Goal: Task Accomplishment & Management: Use online tool/utility

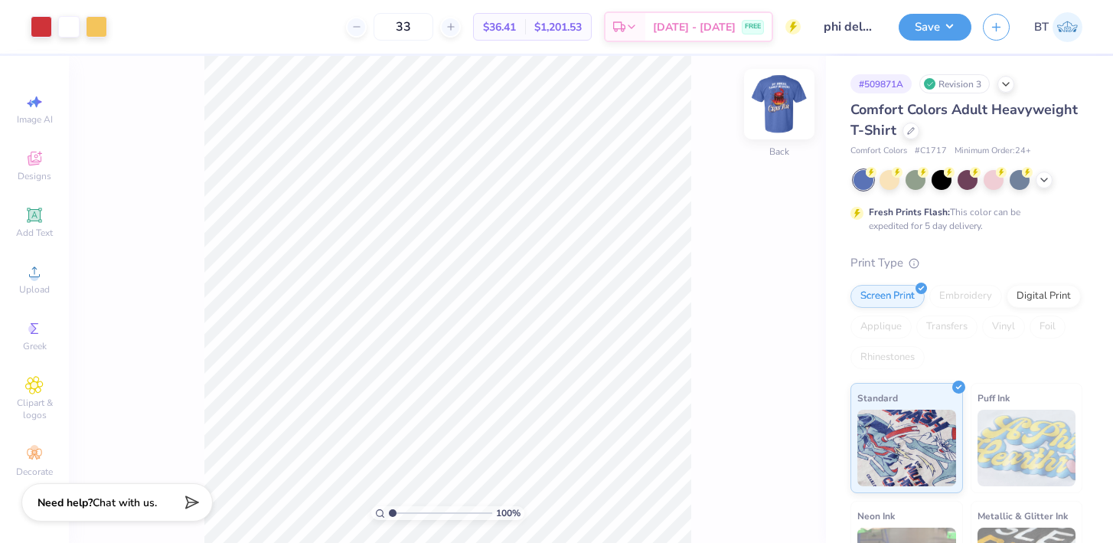
click at [776, 106] on img at bounding box center [778, 103] width 61 height 61
click at [783, 103] on img at bounding box center [778, 103] width 61 height 61
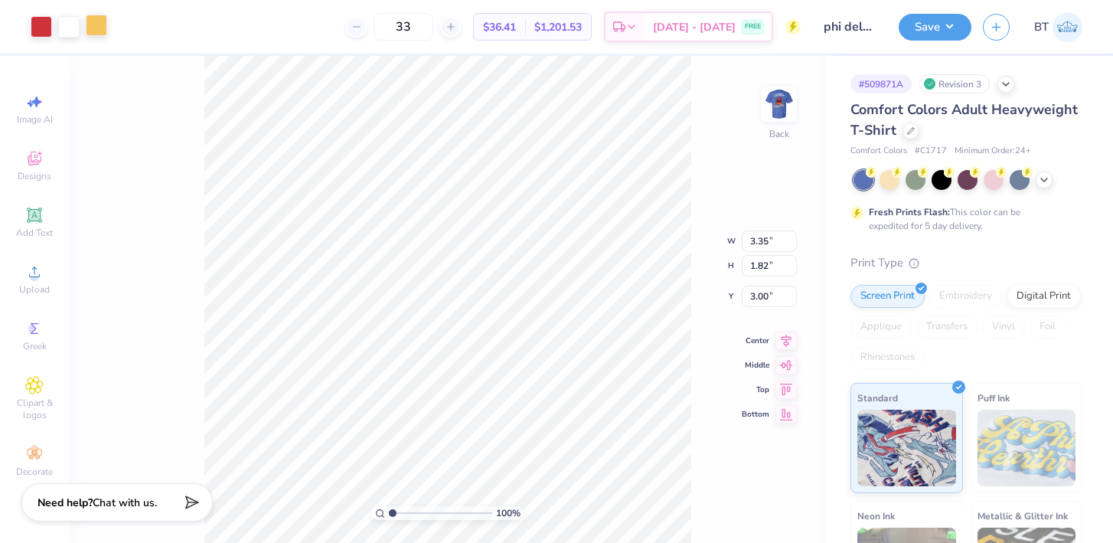
click at [96, 27] on div at bounding box center [96, 25] width 21 height 21
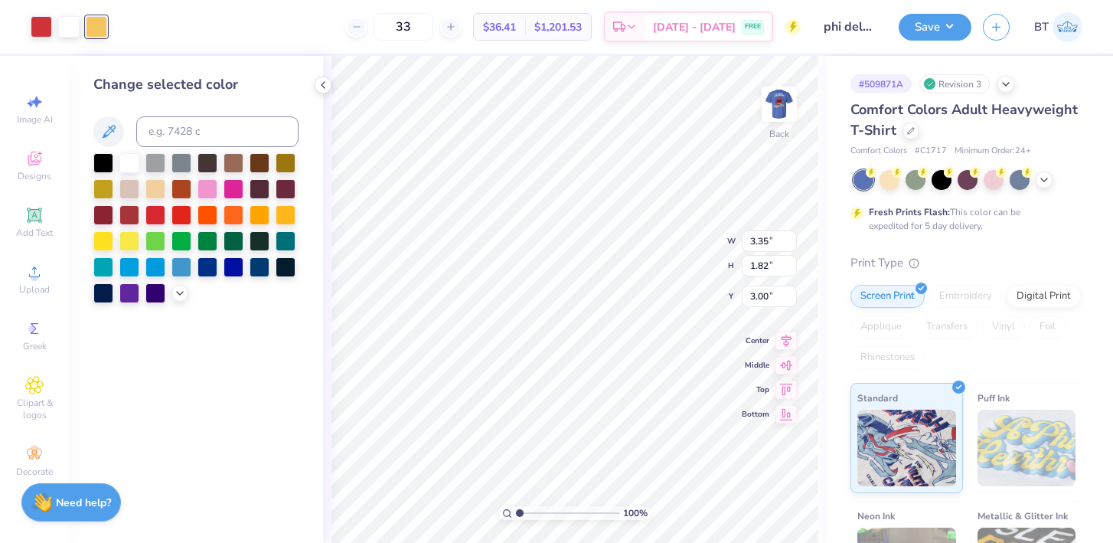
click at [191, 112] on div "Change selected color" at bounding box center [195, 188] width 205 height 229
click at [129, 160] on div at bounding box center [129, 162] width 20 height 20
click at [38, 29] on div at bounding box center [41, 25] width 21 height 21
click at [127, 160] on div at bounding box center [129, 162] width 20 height 20
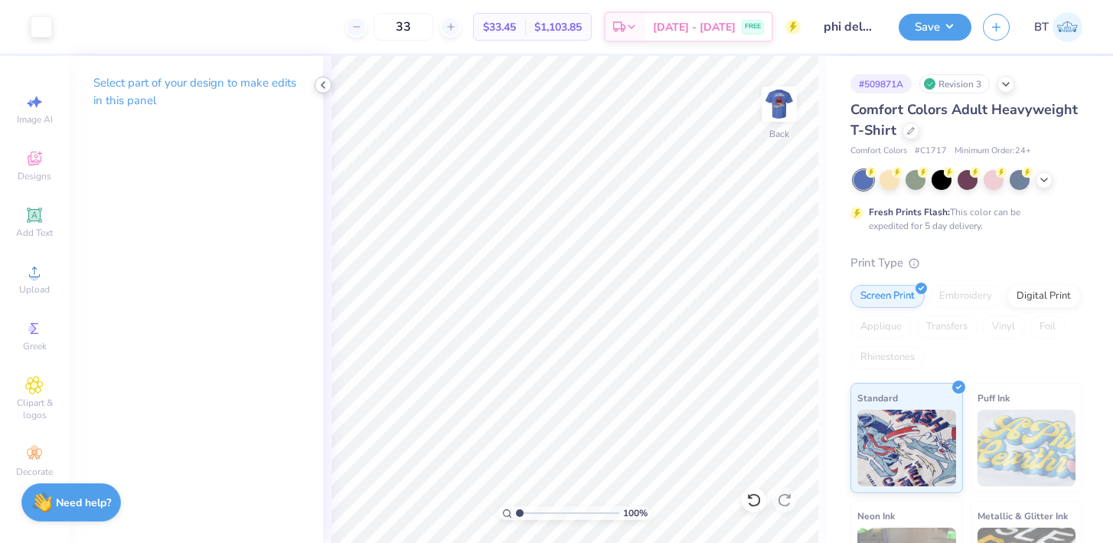
click at [322, 83] on polyline at bounding box center [322, 85] width 3 height 6
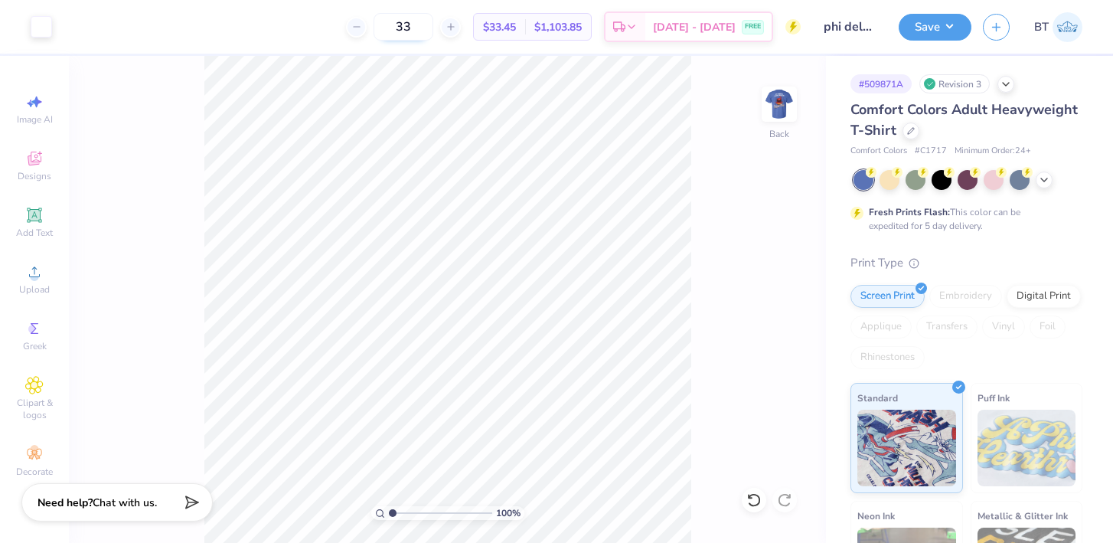
click at [433, 29] on input "33" at bounding box center [403, 27] width 60 height 28
type input "34"
click at [794, 104] on img at bounding box center [778, 103] width 61 height 61
click at [125, 28] on div at bounding box center [123, 25] width 21 height 21
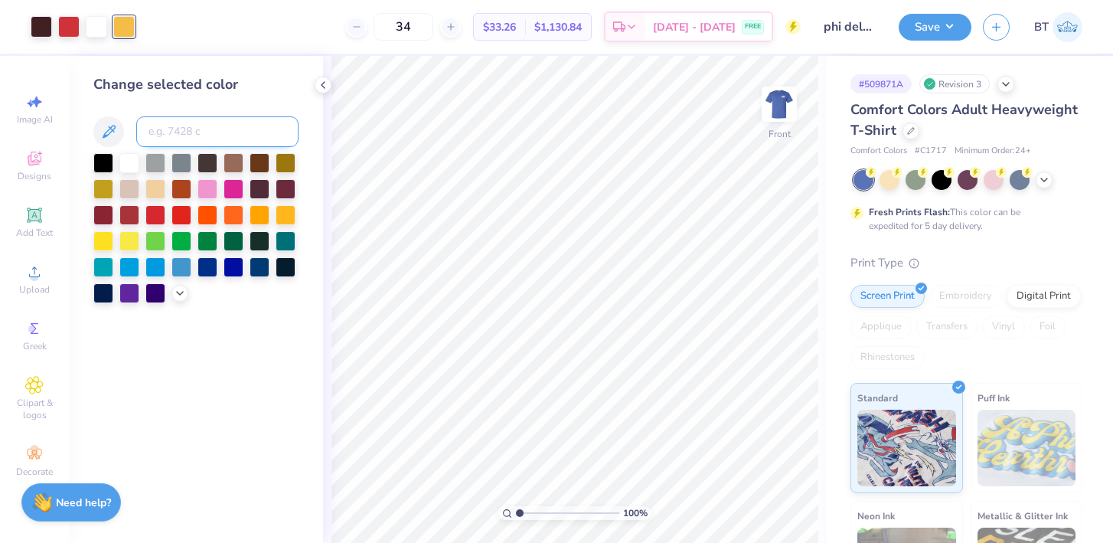
click at [157, 128] on input at bounding box center [217, 131] width 162 height 31
type input "1797"
click at [778, 112] on img at bounding box center [778, 103] width 61 height 61
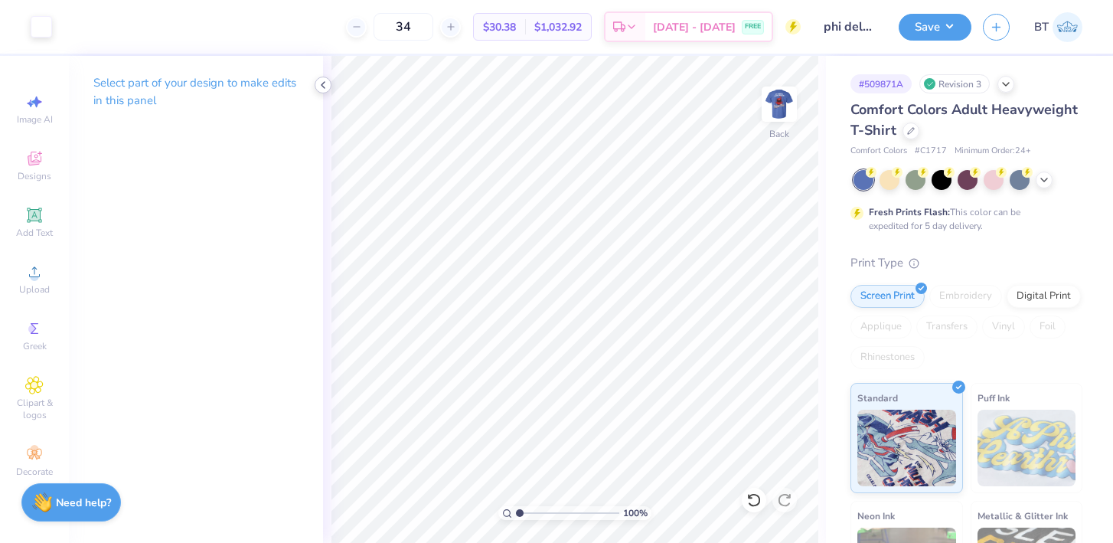
click at [322, 86] on icon at bounding box center [323, 85] width 12 height 12
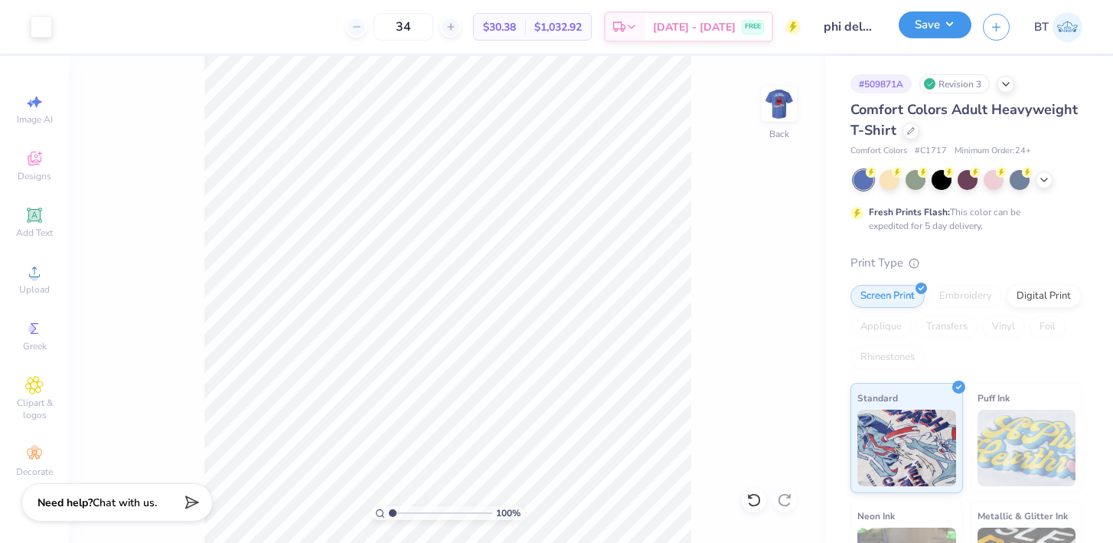
click at [929, 27] on button "Save" at bounding box center [934, 24] width 73 height 27
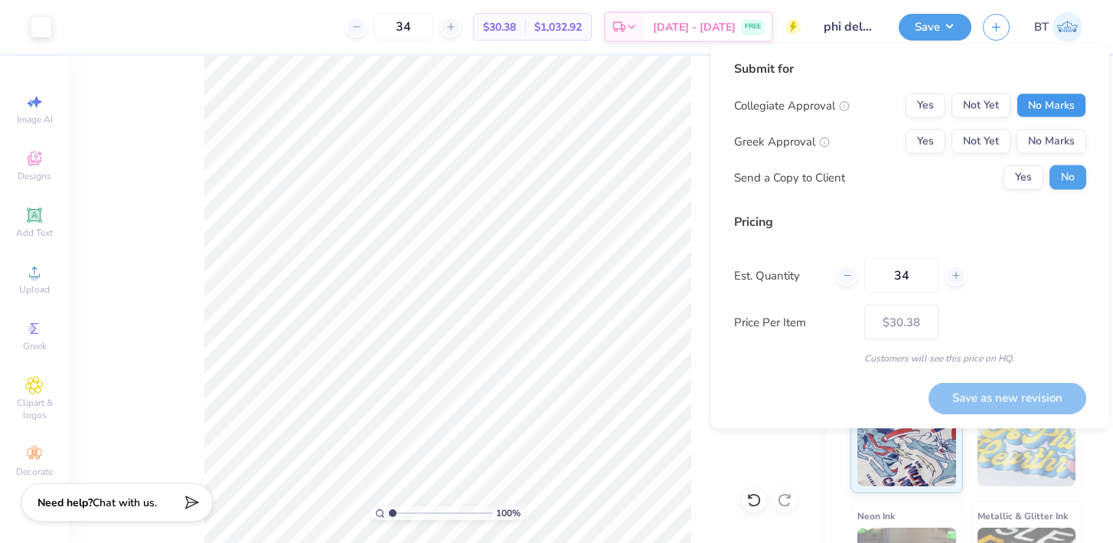
click at [1042, 101] on button "No Marks" at bounding box center [1051, 105] width 70 height 24
click at [907, 144] on button "Yes" at bounding box center [925, 141] width 40 height 24
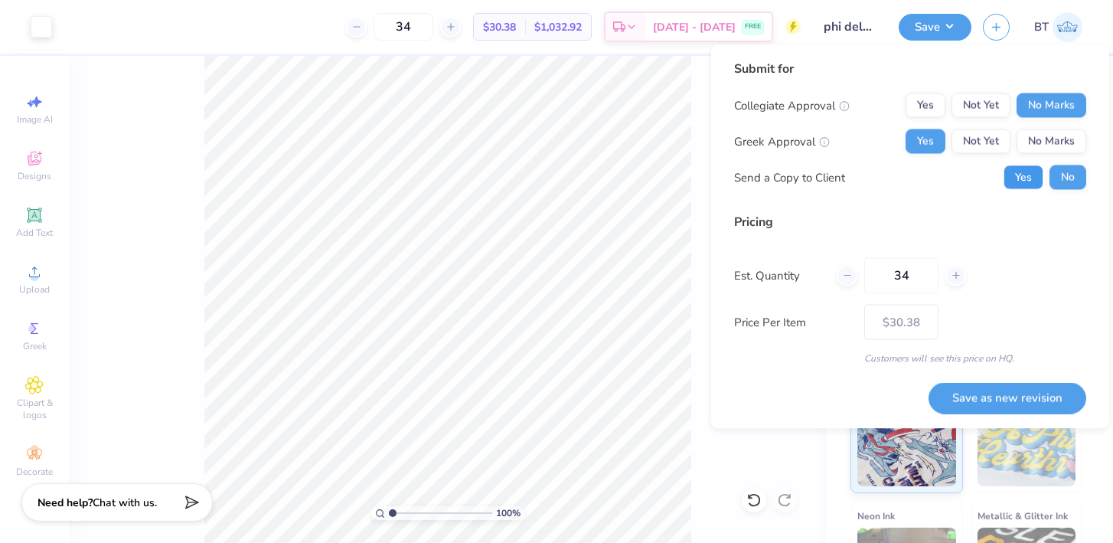
click at [1022, 179] on button "Yes" at bounding box center [1023, 177] width 40 height 24
click at [989, 399] on button "Save as new revision" at bounding box center [1007, 397] width 158 height 31
type input "$30.38"
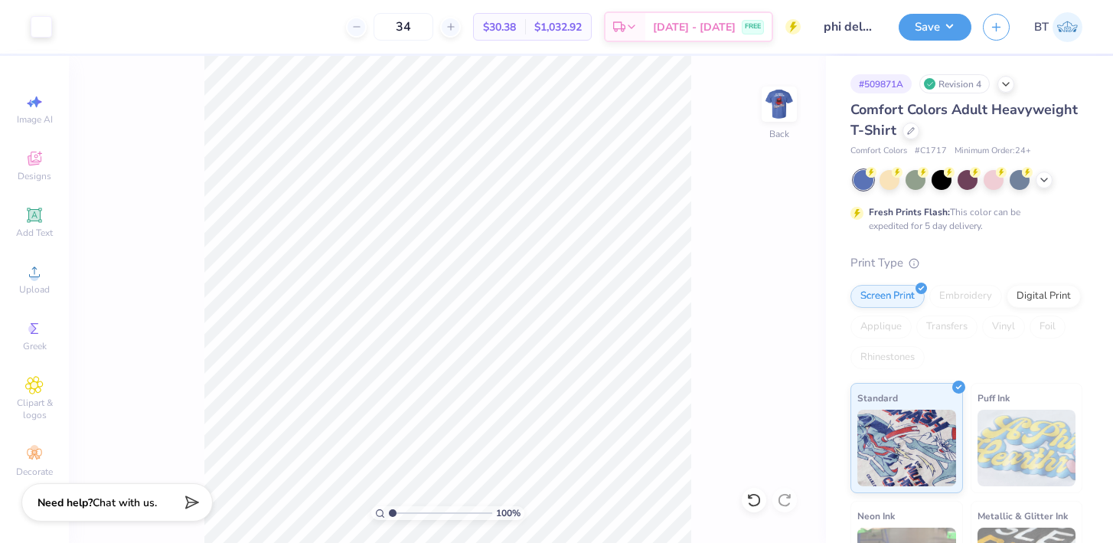
click at [578, 26] on span "$1,032.92" at bounding box center [557, 27] width 47 height 16
